Goal: Information Seeking & Learning: Learn about a topic

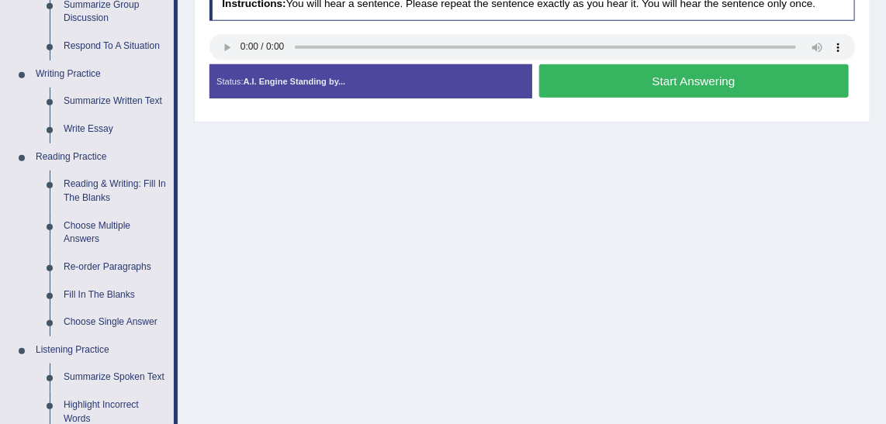
scroll to position [333, 0]
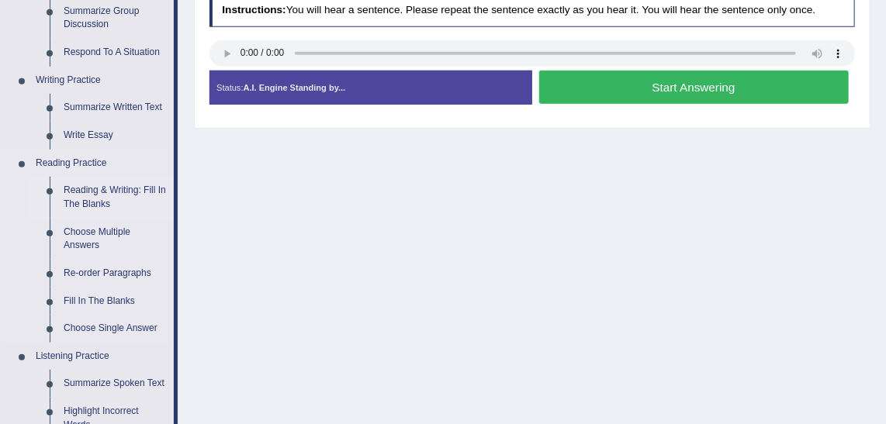
click at [112, 188] on link "Reading & Writing: Fill In The Blanks" at bounding box center [115, 197] width 117 height 41
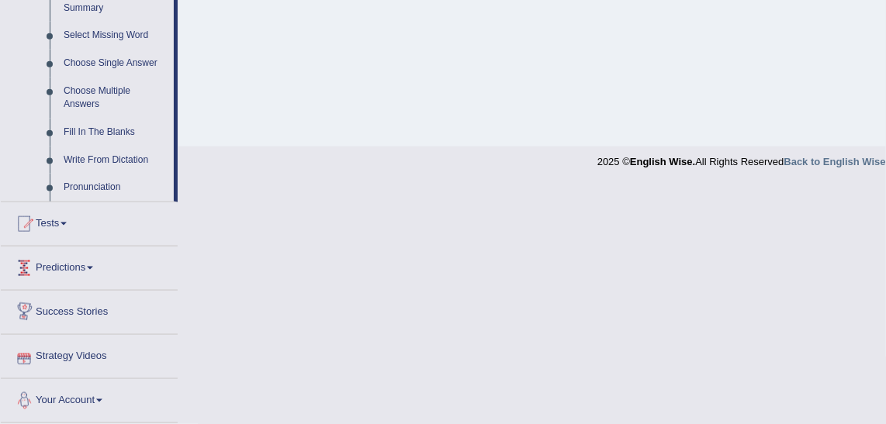
scroll to position [692, 0]
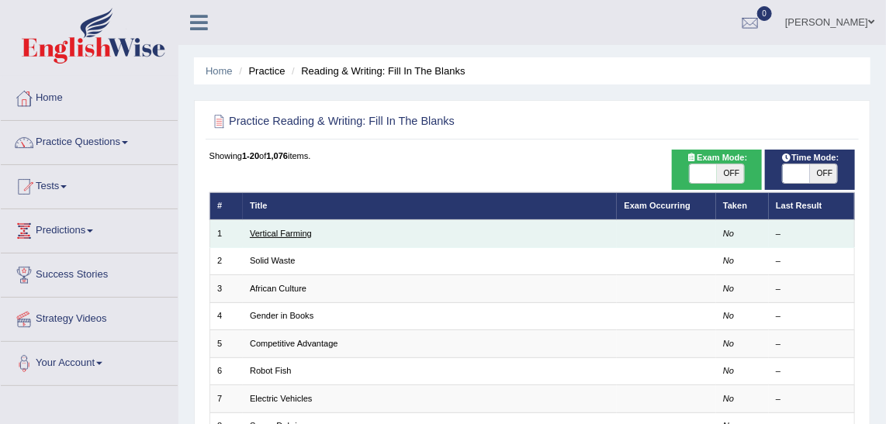
drag, startPoint x: 0, startPoint y: 0, endPoint x: 298, endPoint y: 230, distance: 376.0
click at [298, 230] on link "Vertical Farming" at bounding box center [281, 233] width 62 height 9
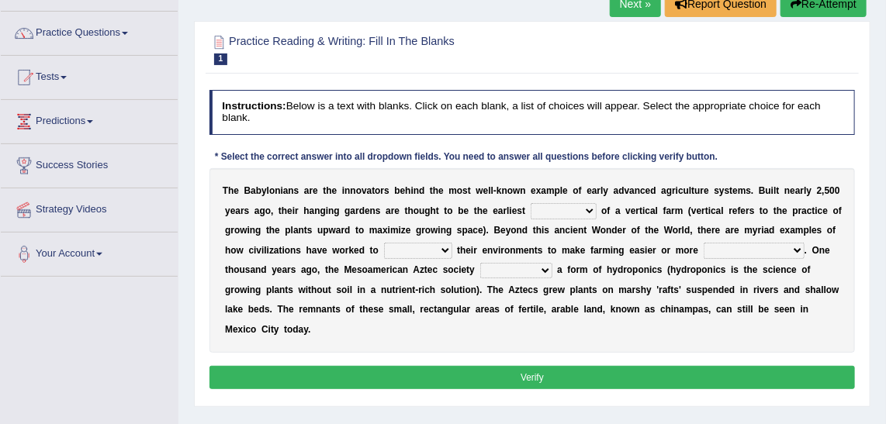
scroll to position [110, 0]
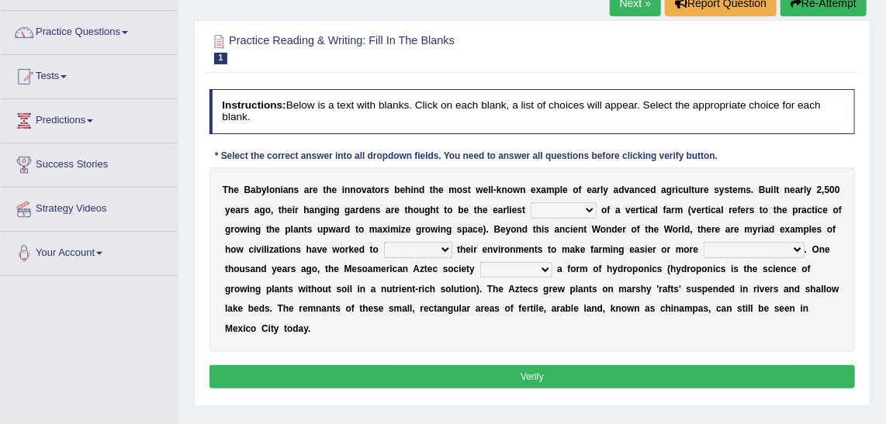
click at [544, 210] on select "prototype failure discredit protocol" at bounding box center [563, 210] width 66 height 16
select select "prototype"
click at [530, 202] on select "prototype failure discredit protocol" at bounding box center [563, 210] width 66 height 16
click at [384, 249] on select "manipulate escape respect disarrange" at bounding box center [418, 250] width 68 height 16
select select "disarrange"
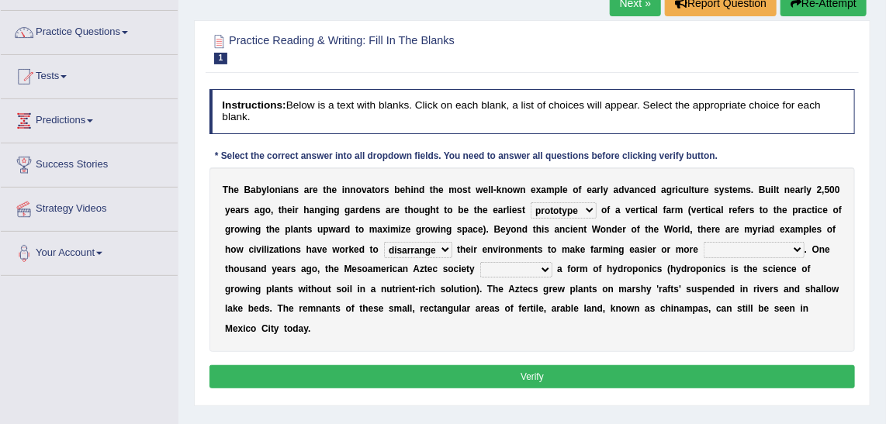
click at [384, 242] on select "manipulate escape respect disarrange" at bounding box center [418, 250] width 68 height 16
click at [703, 247] on select "productive constructive connective counterproductive" at bounding box center [753, 250] width 101 height 16
select select "productive"
click at [703, 242] on select "productive constructive connective counterproductive" at bounding box center [753, 250] width 101 height 16
click at [480, 266] on select "domineered volunteered pioneered engineered" at bounding box center [516, 270] width 72 height 16
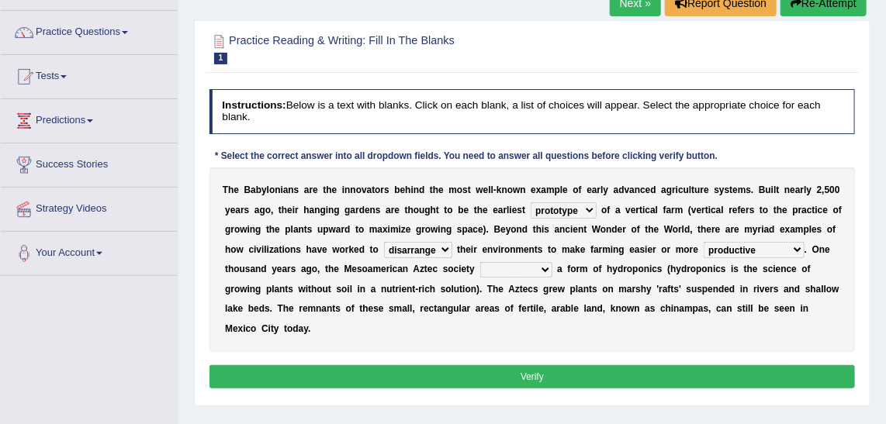
select select "engineered"
click at [480, 262] on select "domineered volunteered pioneered engineered" at bounding box center [516, 270] width 72 height 16
click at [727, 365] on button "Verify" at bounding box center [532, 376] width 646 height 22
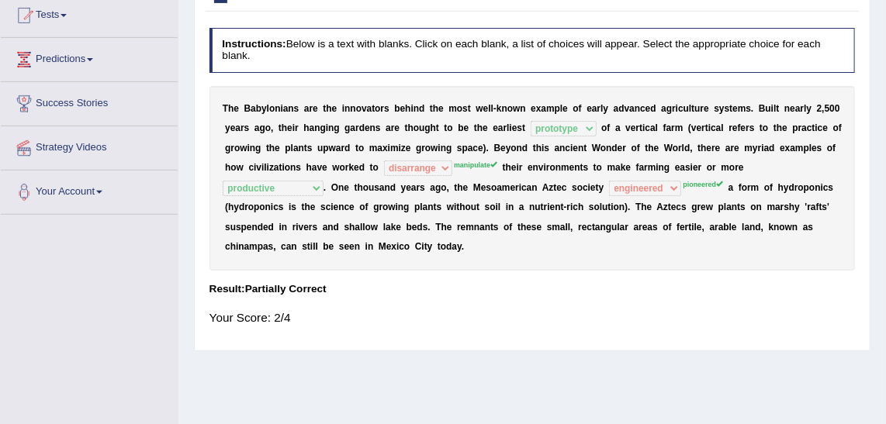
scroll to position [0, 0]
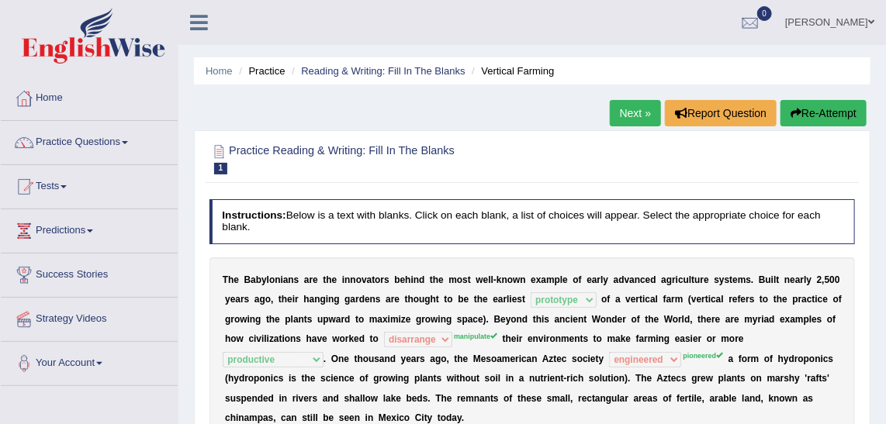
click at [638, 123] on link "Next »" at bounding box center [635, 113] width 51 height 26
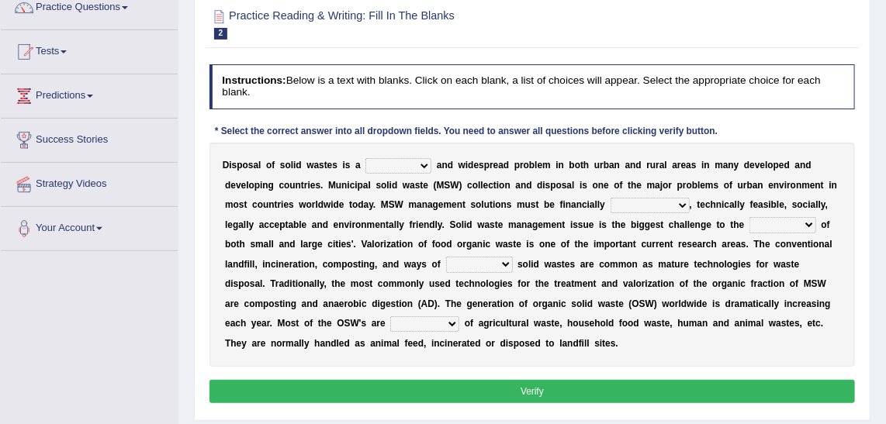
scroll to position [131, 0]
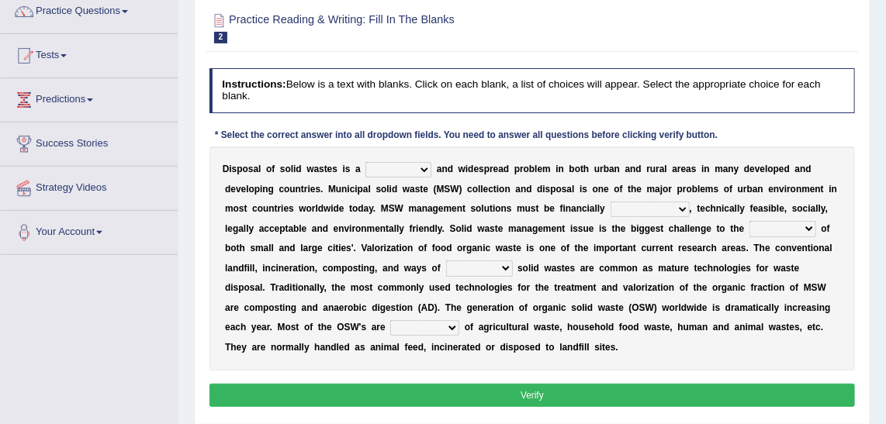
click at [417, 169] on select "slanting stinging stalling shafting" at bounding box center [398, 170] width 66 height 16
click at [70, 47] on link "Tests" at bounding box center [89, 53] width 177 height 39
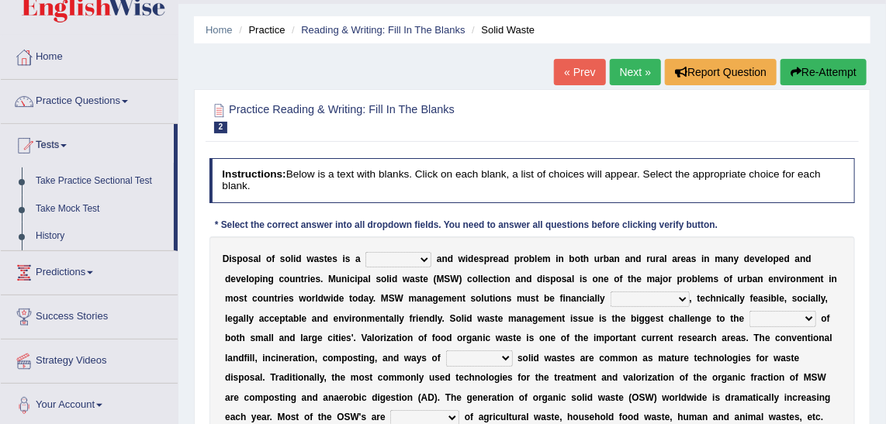
scroll to position [40, 0]
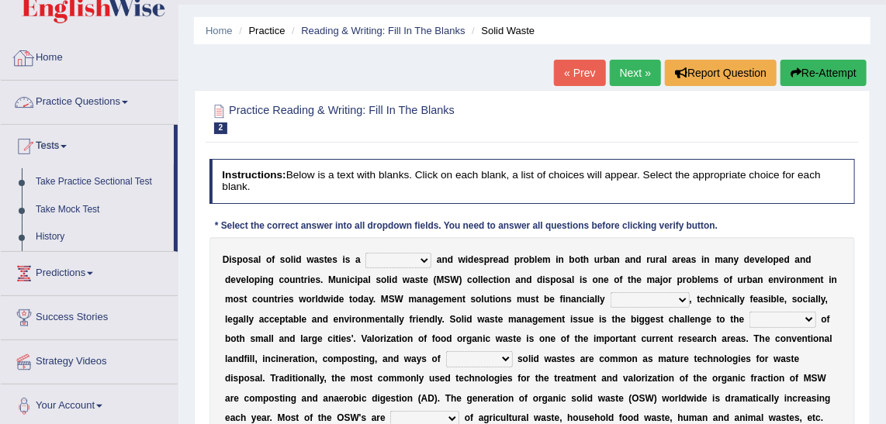
click at [121, 92] on link "Practice Questions" at bounding box center [89, 100] width 177 height 39
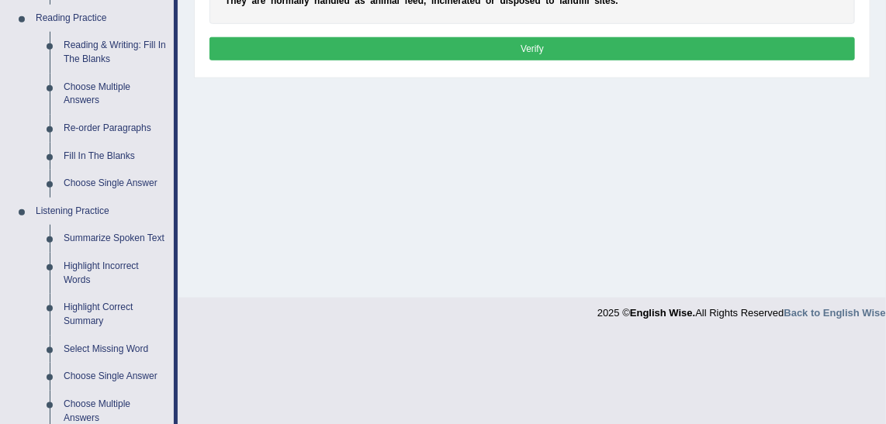
scroll to position [471, 0]
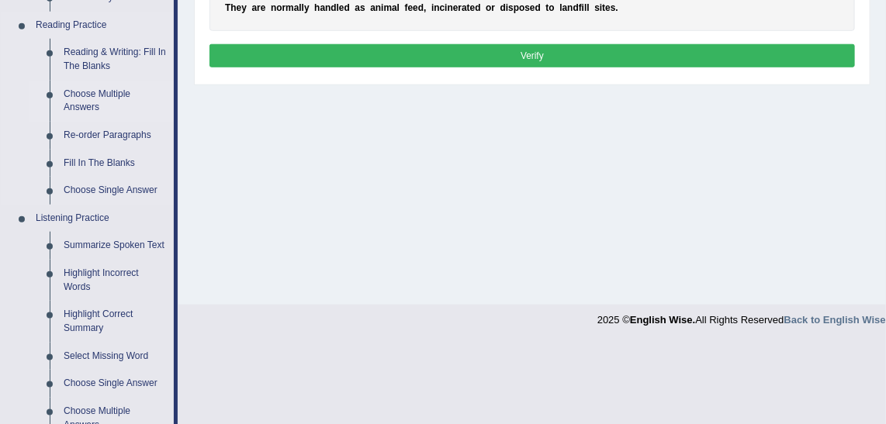
click at [77, 93] on link "Choose Multiple Answers" at bounding box center [115, 101] width 117 height 41
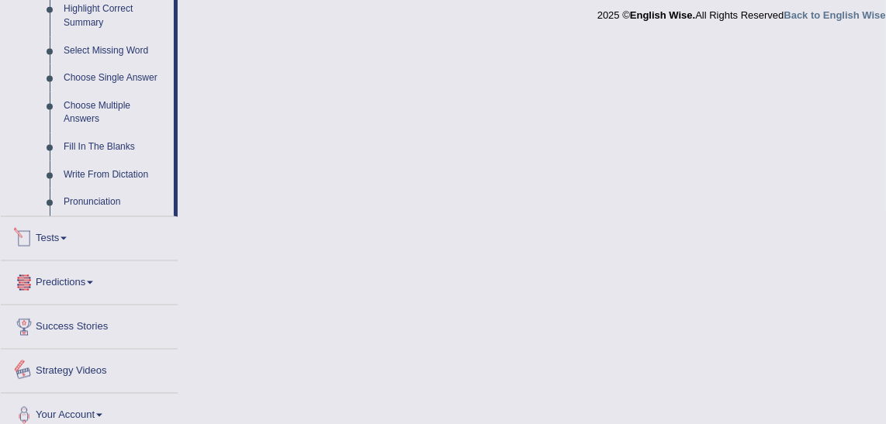
scroll to position [755, 0]
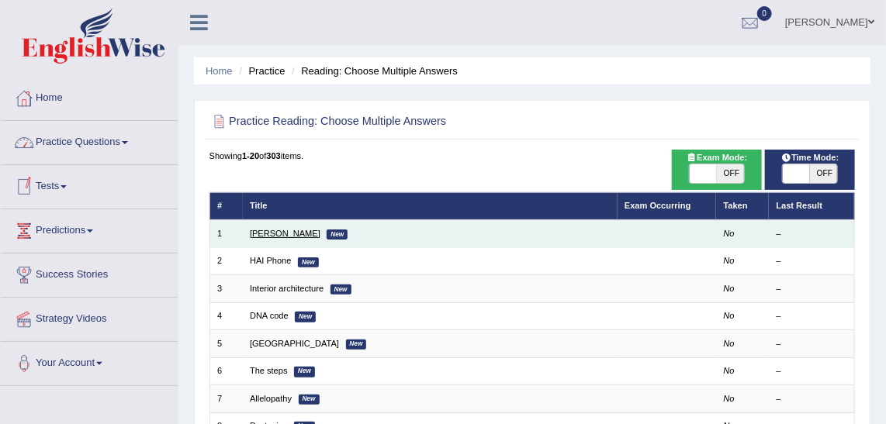
click at [267, 231] on link "[PERSON_NAME]" at bounding box center [285, 233] width 71 height 9
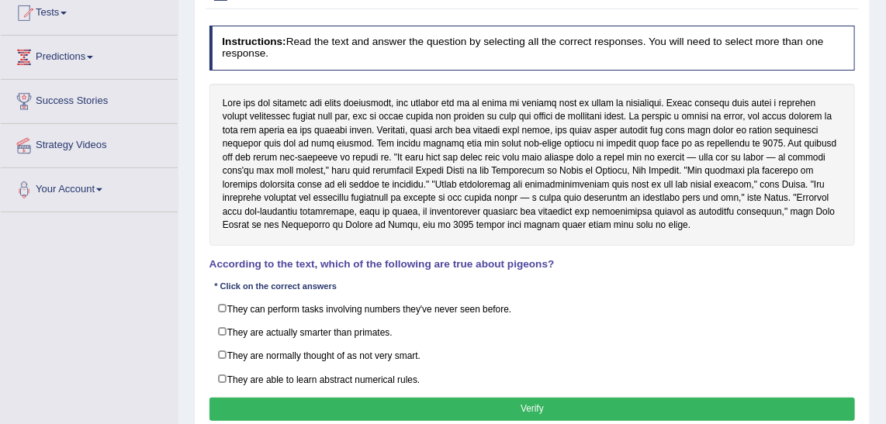
scroll to position [167, 0]
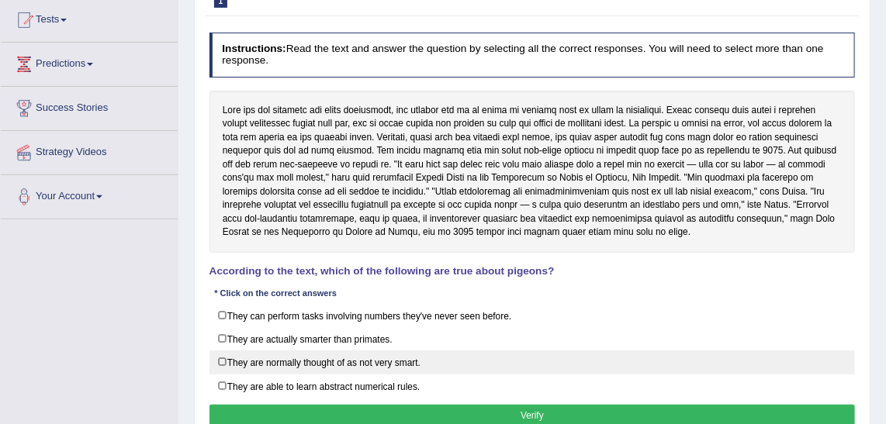
click at [384, 360] on label "They are normally thought of as not very smart." at bounding box center [532, 363] width 646 height 24
checkbox input "true"
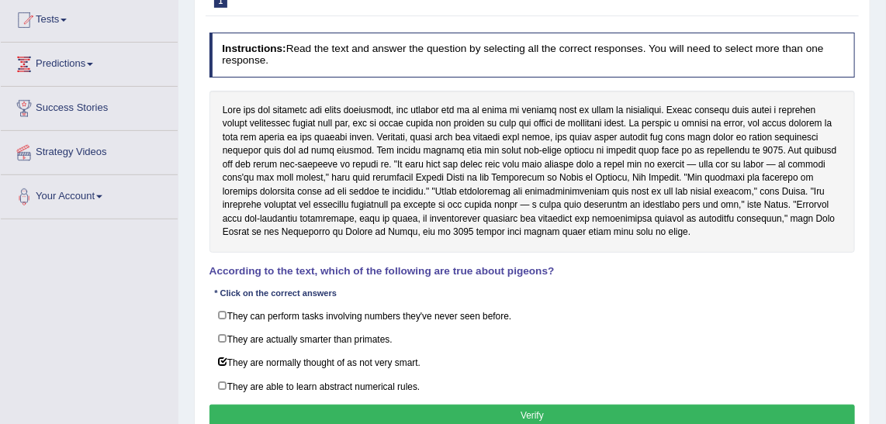
click at [459, 406] on button "Verify" at bounding box center [532, 416] width 646 height 22
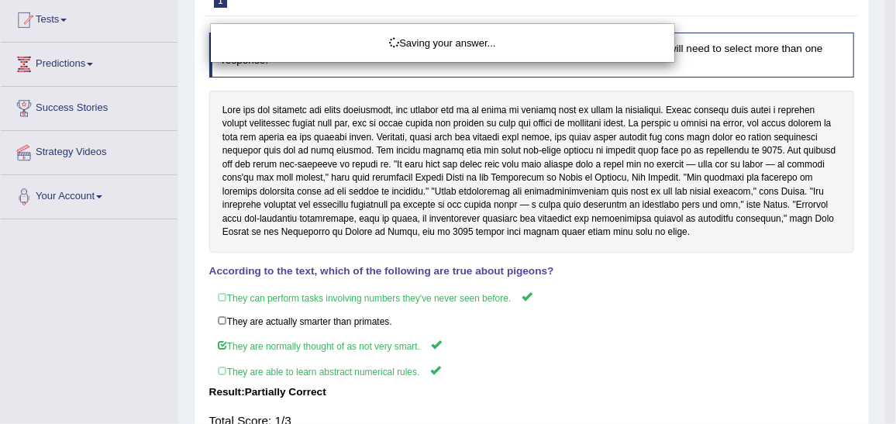
click at [416, 298] on div "Saving your answer..." at bounding box center [448, 212] width 896 height 424
click at [537, 43] on div "Saving your answer..." at bounding box center [443, 43] width 440 height 15
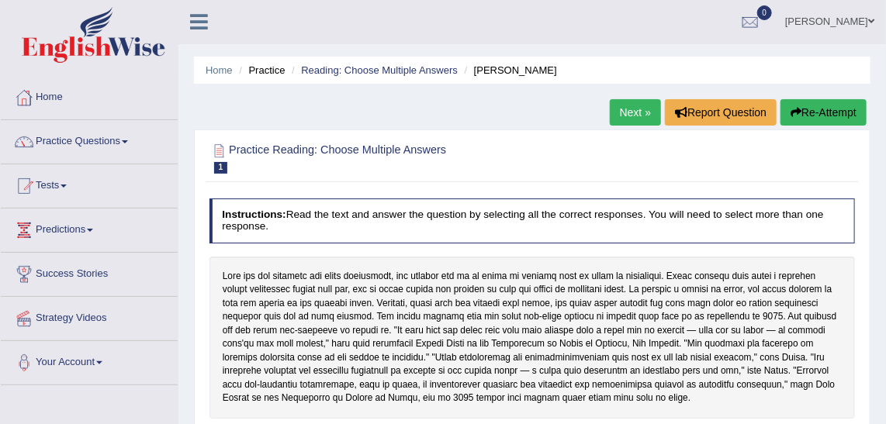
scroll to position [0, 0]
click at [632, 119] on link "Next »" at bounding box center [635, 113] width 51 height 26
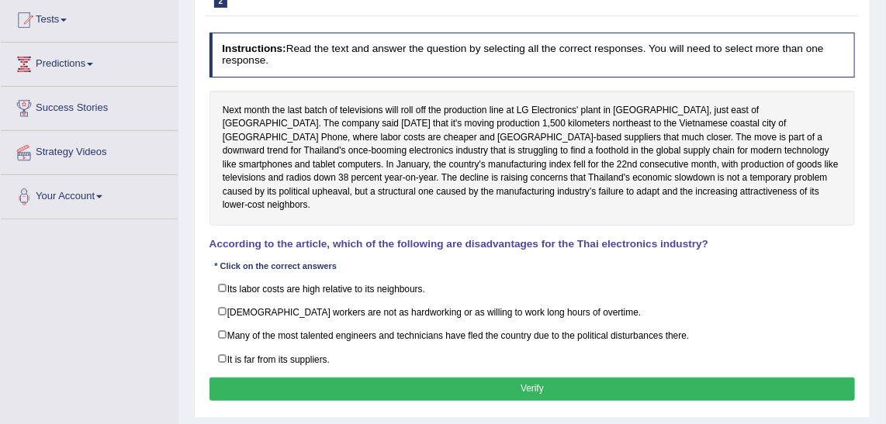
scroll to position [196, 0]
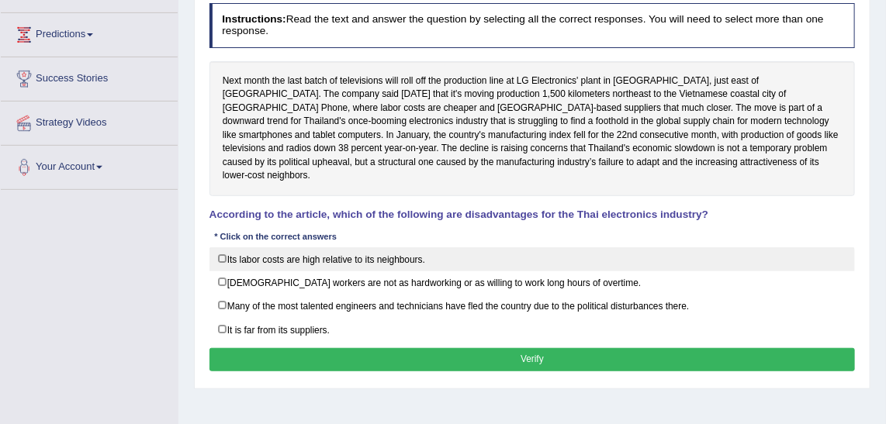
click at [365, 251] on label "Its labor costs are high relative to its neighbours." at bounding box center [532, 259] width 646 height 24
checkbox input "true"
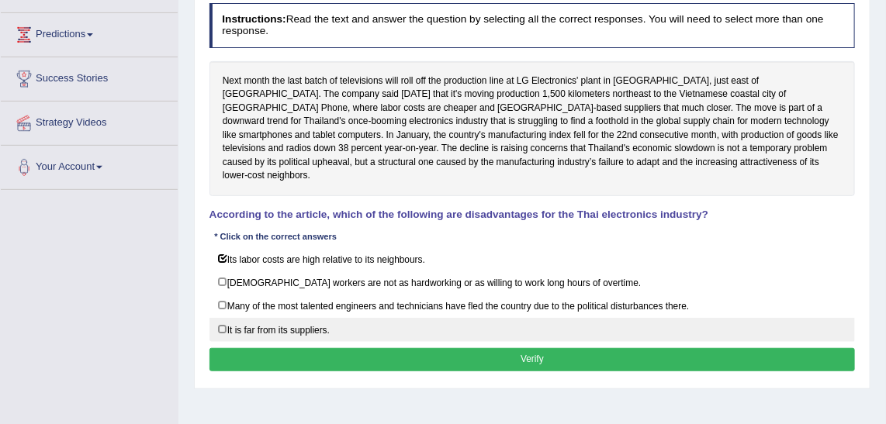
click at [313, 318] on label "It is far from its suppliers." at bounding box center [532, 330] width 646 height 24
checkbox input "true"
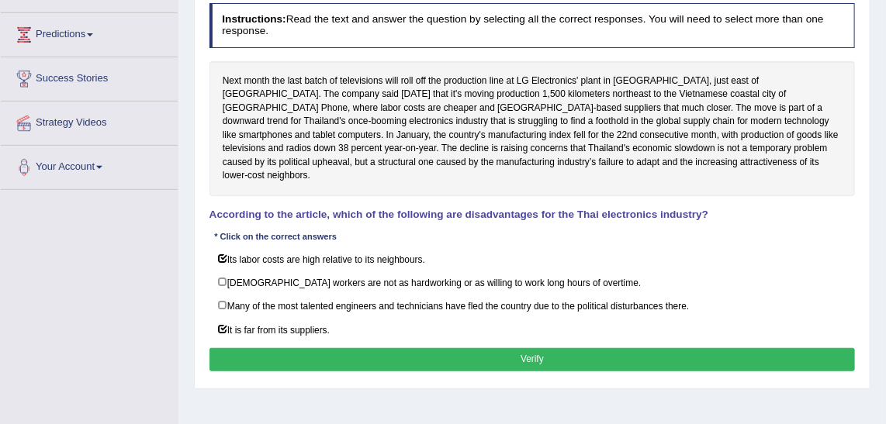
click at [380, 348] on button "Verify" at bounding box center [532, 359] width 646 height 22
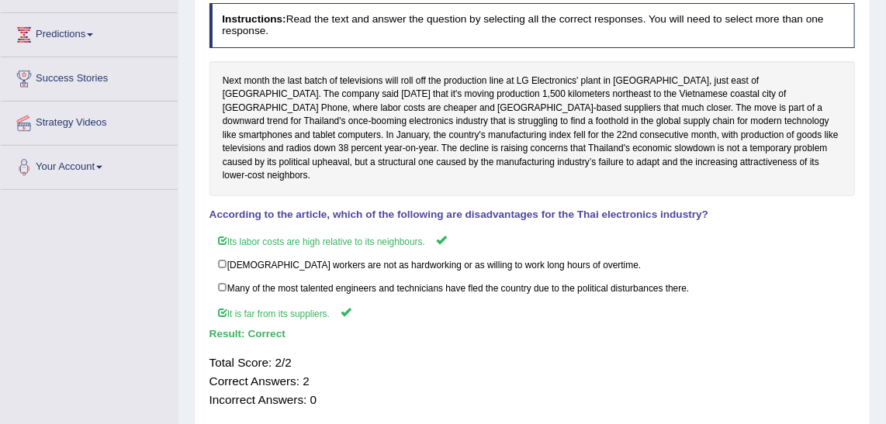
scroll to position [0, 0]
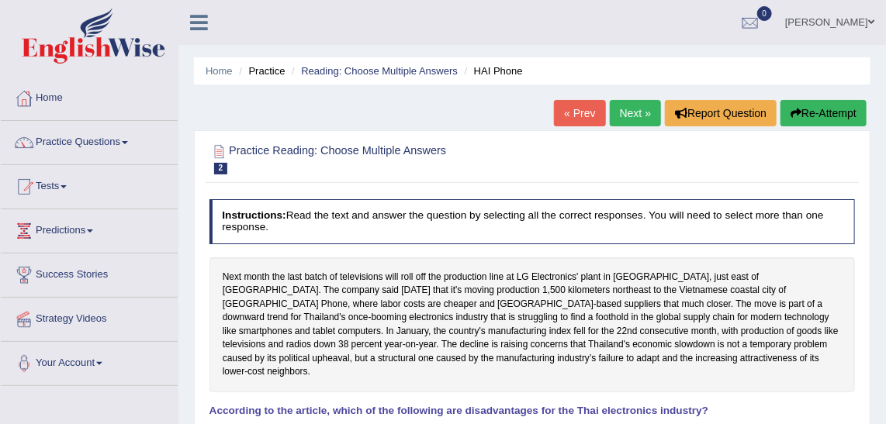
click at [617, 104] on link "Next »" at bounding box center [635, 113] width 51 height 26
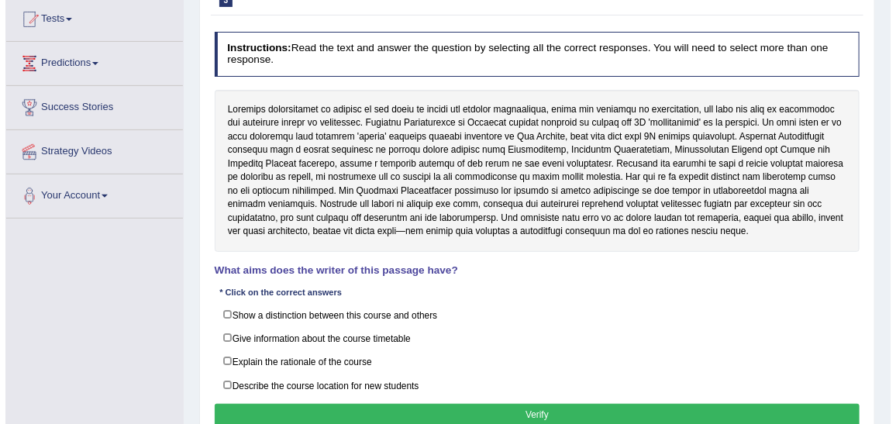
scroll to position [167, 0]
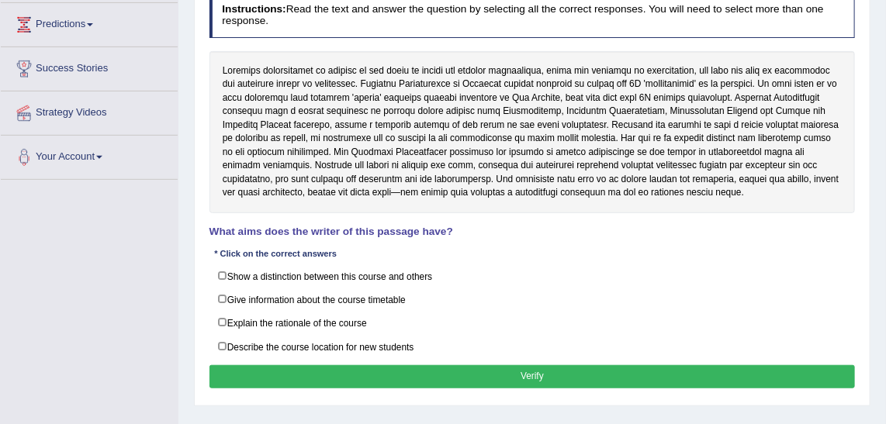
scroll to position [207, 0]
